Goal: Share content

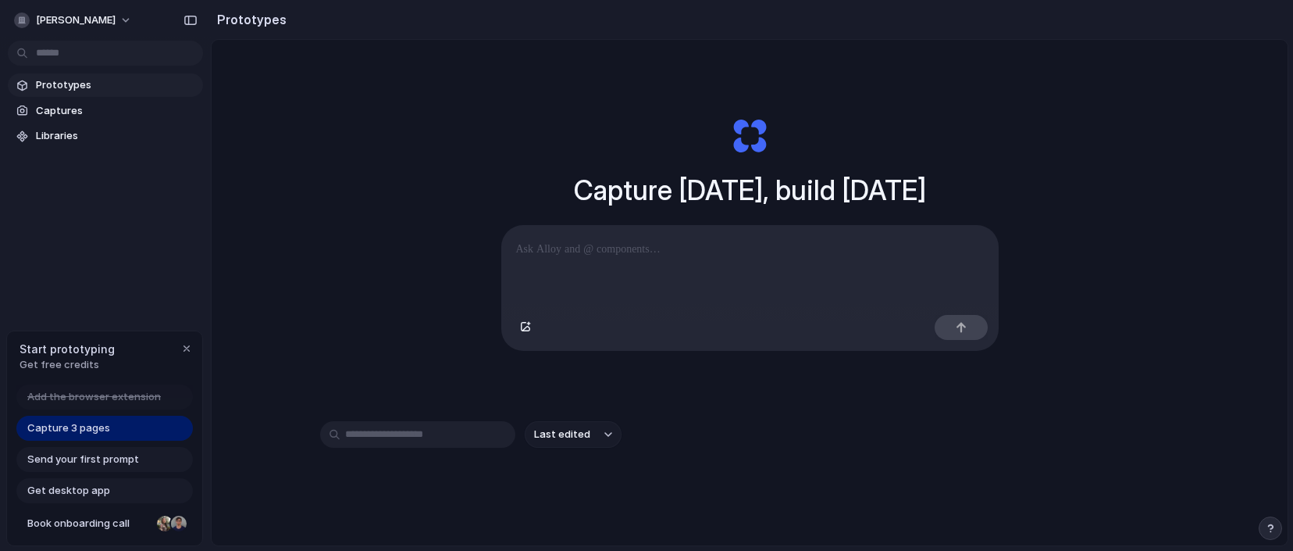
click at [152, 491] on link "Get desktop app" at bounding box center [104, 490] width 177 height 25
click at [617, 256] on p at bounding box center [750, 249] width 468 height 19
click at [118, 116] on span "Captures" at bounding box center [116, 111] width 161 height 16
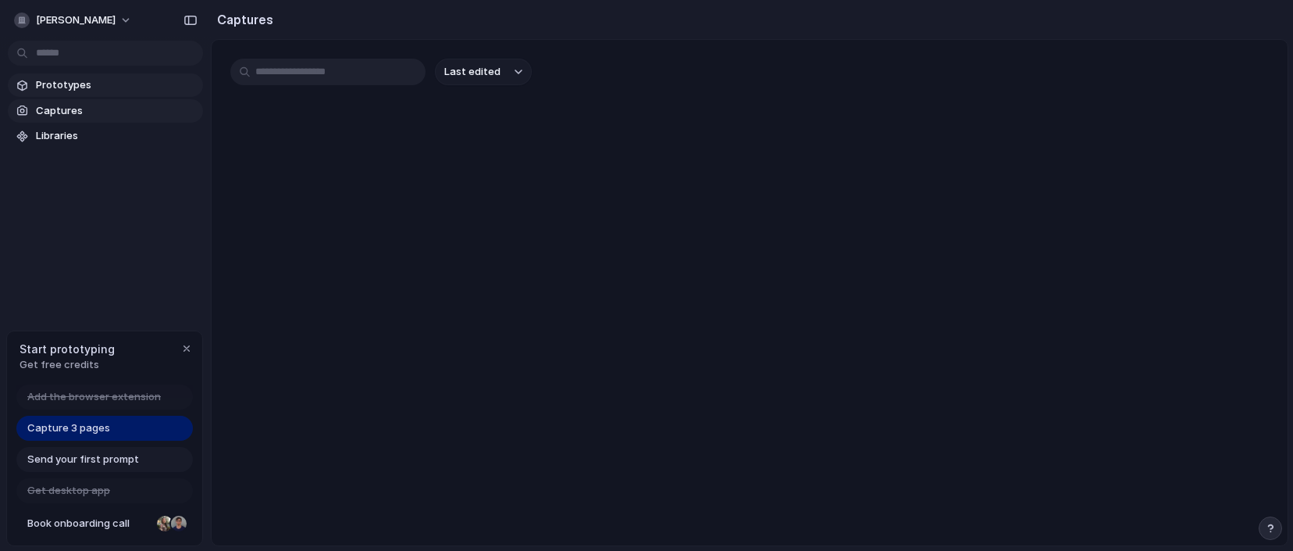
click at [112, 87] on span "Prototypes" at bounding box center [116, 85] width 161 height 16
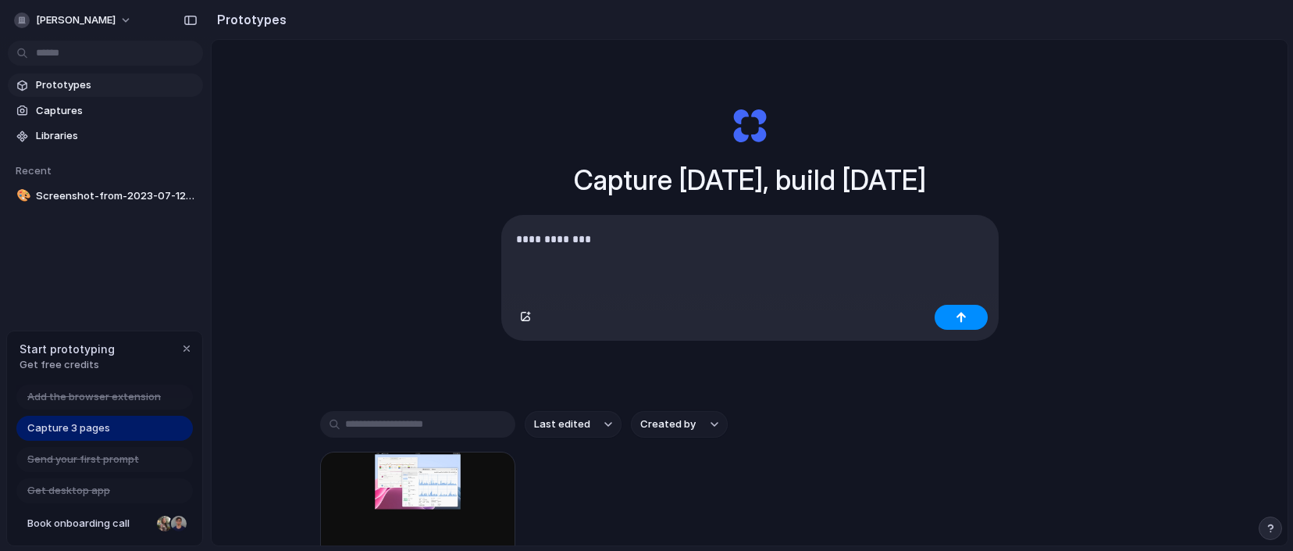
scroll to position [38, 0]
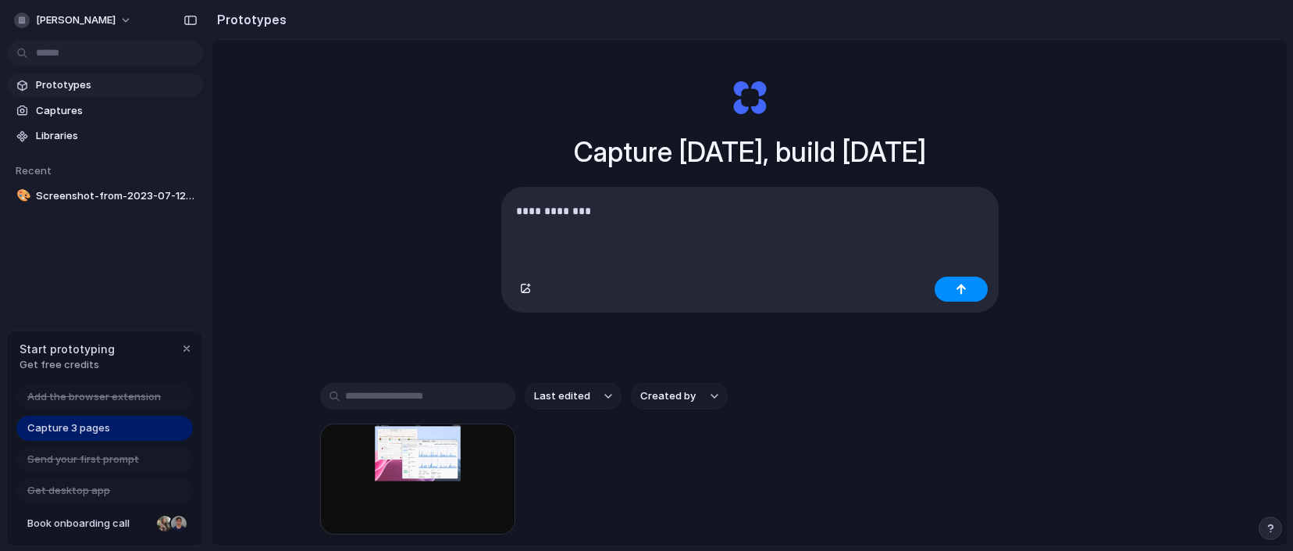
drag, startPoint x: 411, startPoint y: 465, endPoint x: 605, endPoint y: 270, distance: 275.0
click at [605, 270] on div "**********" at bounding box center [750, 296] width 1076 height 588
drag, startPoint x: 594, startPoint y: 211, endPoint x: 501, endPoint y: 209, distance: 93.8
click at [502, 209] on div "**********" at bounding box center [750, 228] width 496 height 83
click at [148, 202] on span "Screenshot-from-2023-07-12-02-22-22.png (840×560)" at bounding box center [116, 196] width 161 height 16
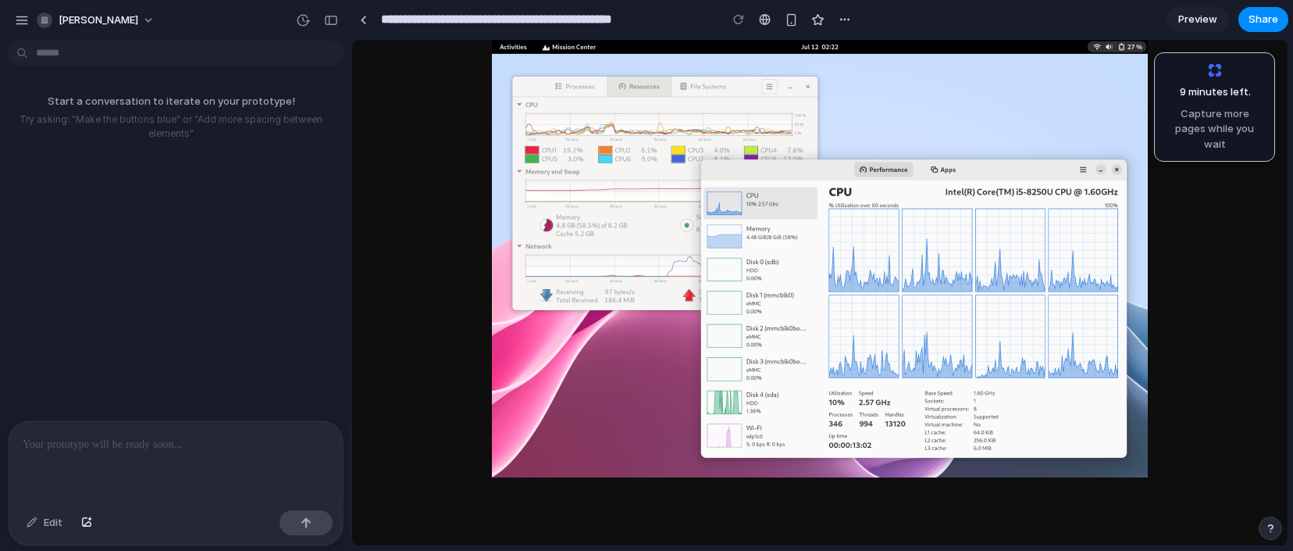
click at [225, 435] on p at bounding box center [176, 444] width 306 height 19
click at [309, 526] on div "button" at bounding box center [306, 522] width 11 height 11
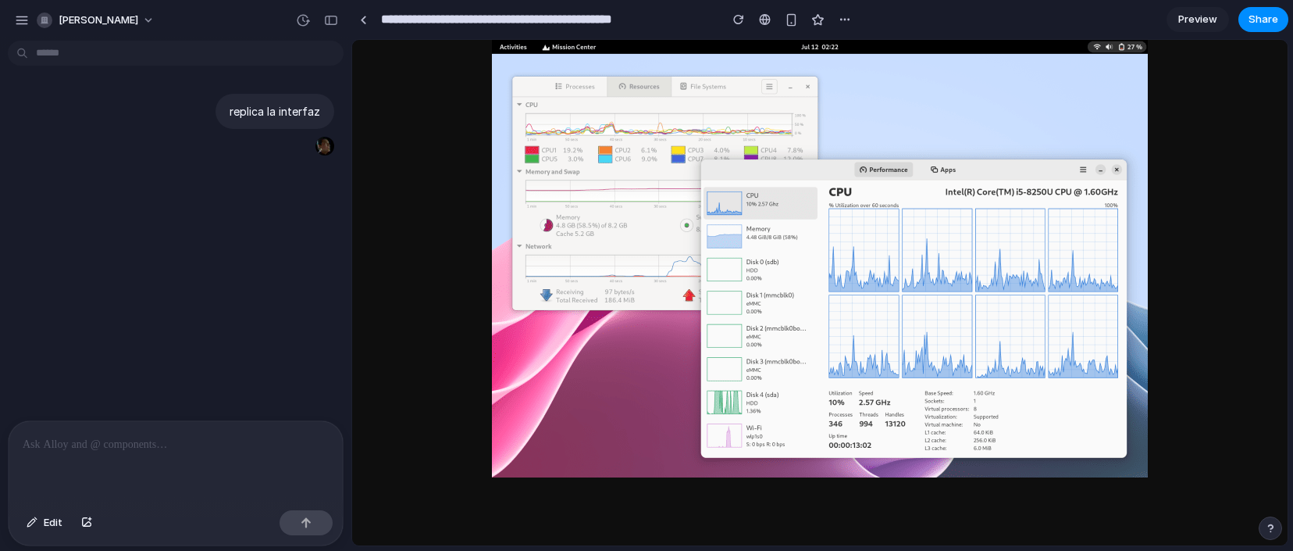
click at [1211, 9] on link "Preview" at bounding box center [1198, 19] width 62 height 25
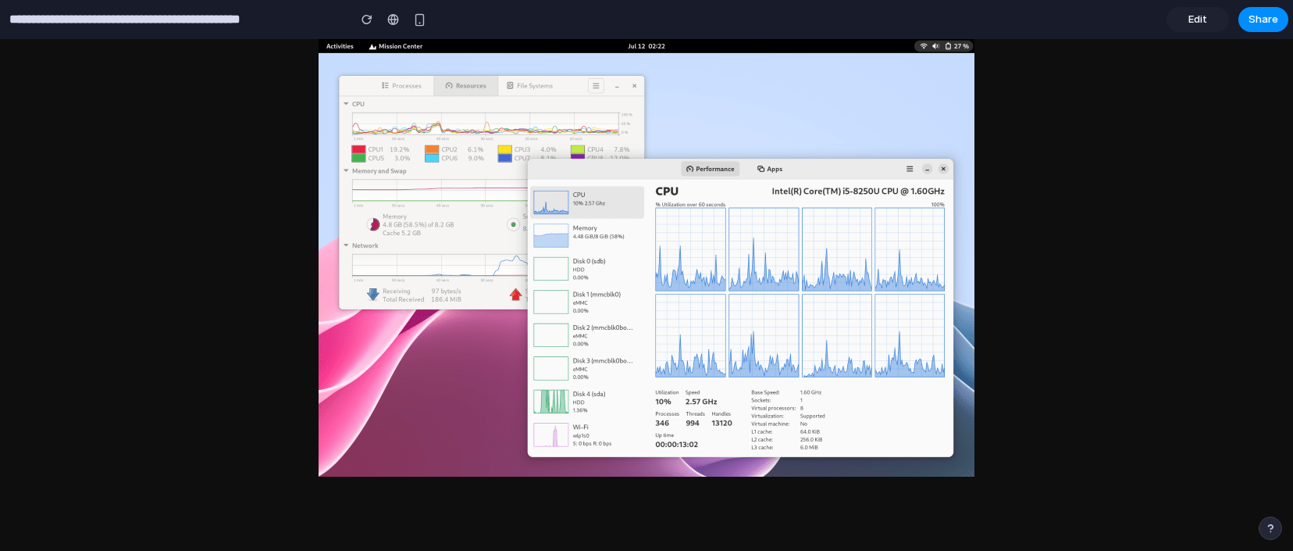
click at [1202, 22] on span "Edit" at bounding box center [1198, 20] width 19 height 16
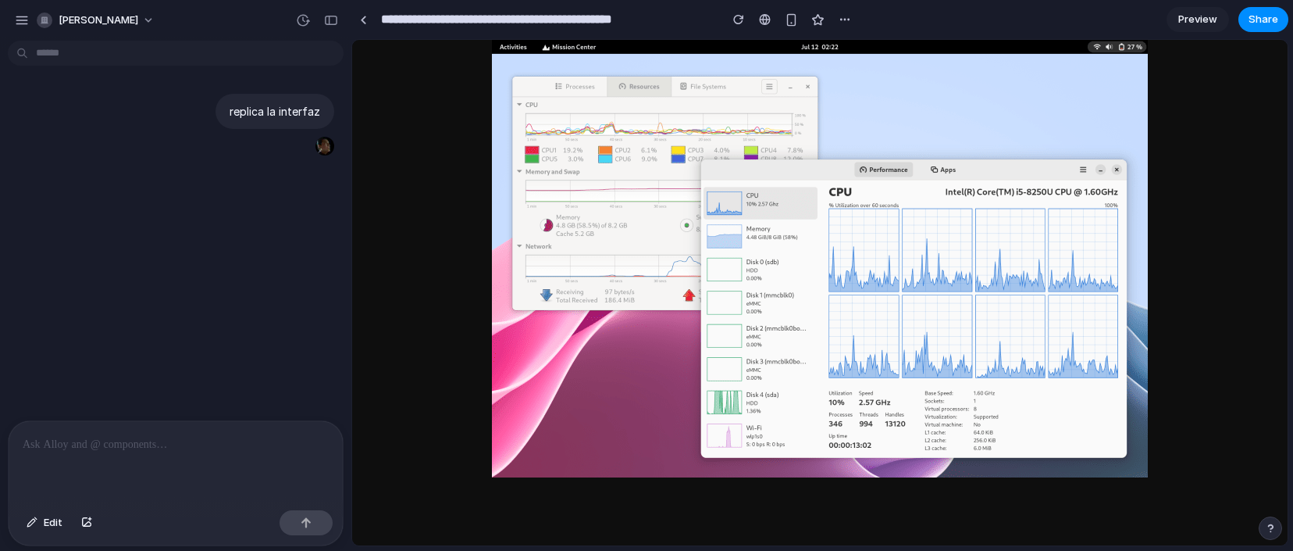
click at [744, 173] on img at bounding box center [820, 258] width 656 height 437
click at [1272, 20] on span "Share" at bounding box center [1264, 20] width 30 height 16
